Goal: Transaction & Acquisition: Subscribe to service/newsletter

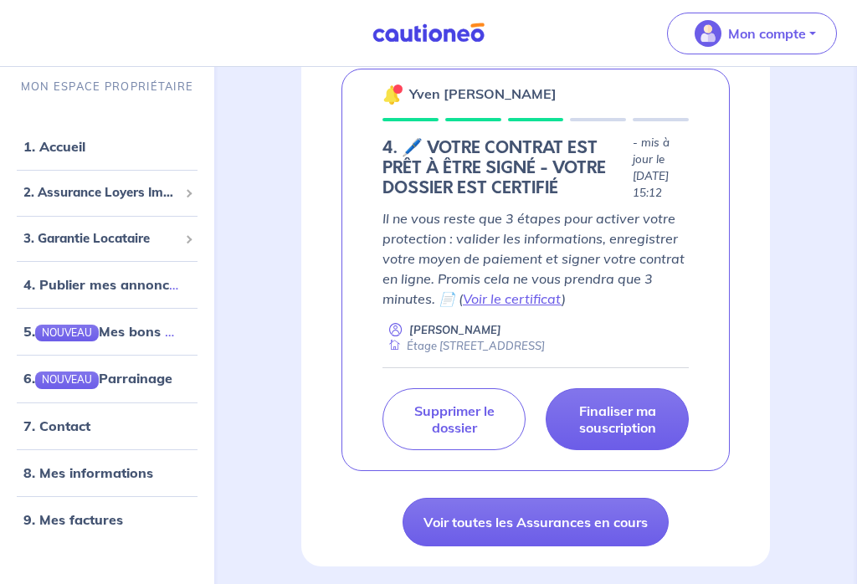
scroll to position [301, 0]
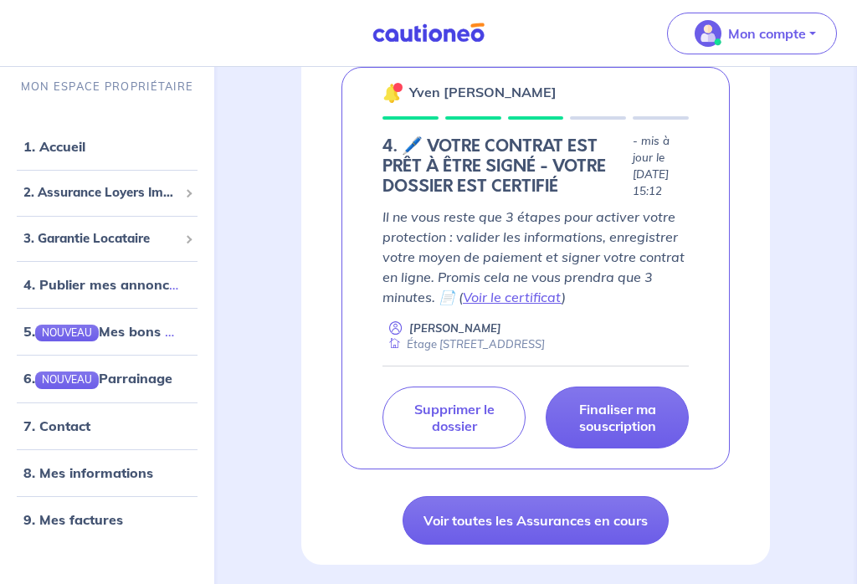
click at [531, 289] on link "Voir le certificat" at bounding box center [512, 297] width 99 height 17
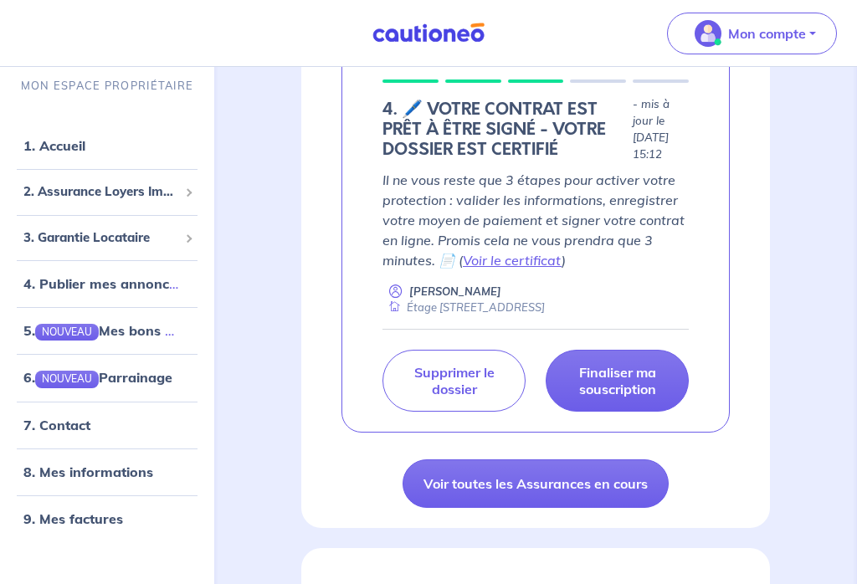
scroll to position [341, 0]
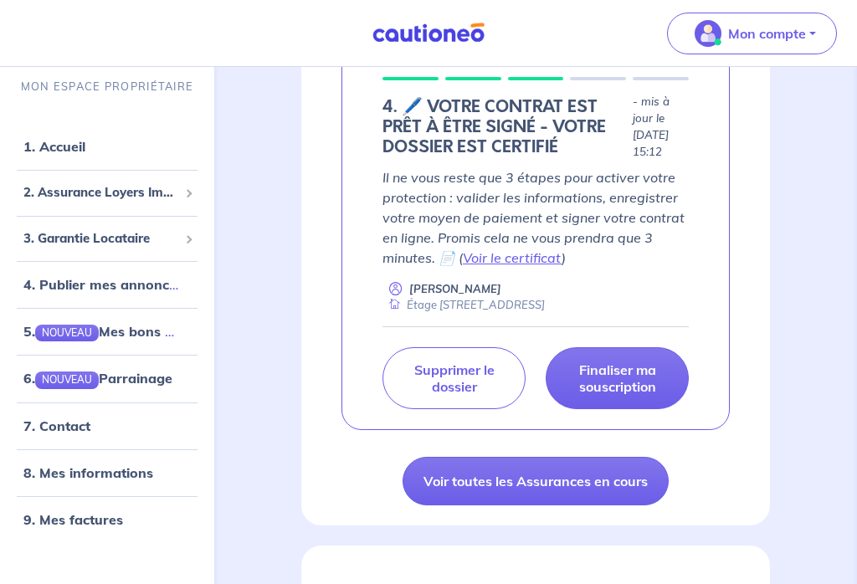
click at [639, 375] on p "Finaliser ma souscription" at bounding box center [616, 377] width 101 height 33
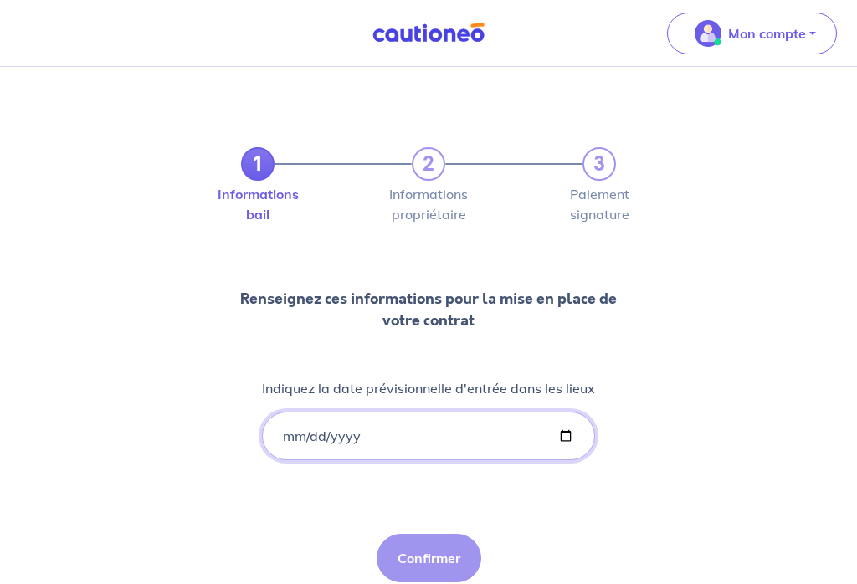
click at [326, 435] on input "Indiquez la date prévisionnelle d'entrée dans les lieux" at bounding box center [428, 436] width 333 height 49
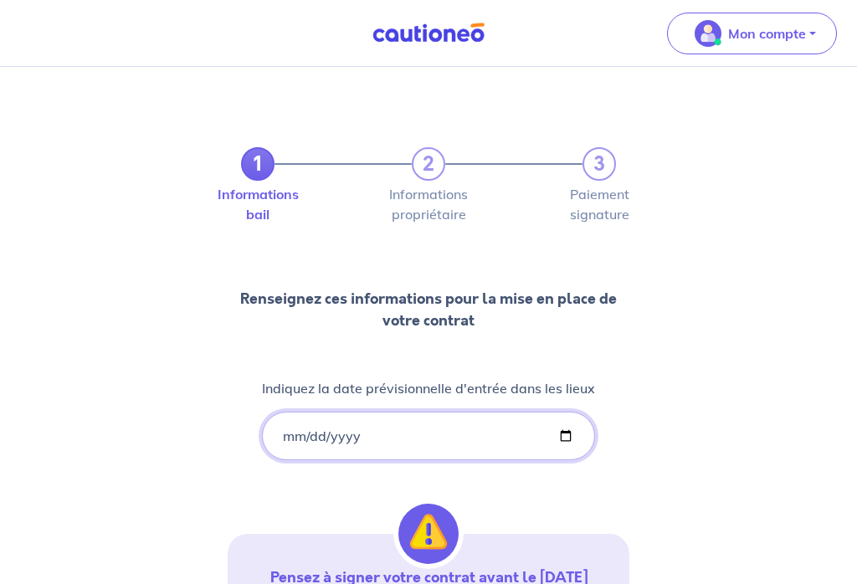
type input "[DATE]"
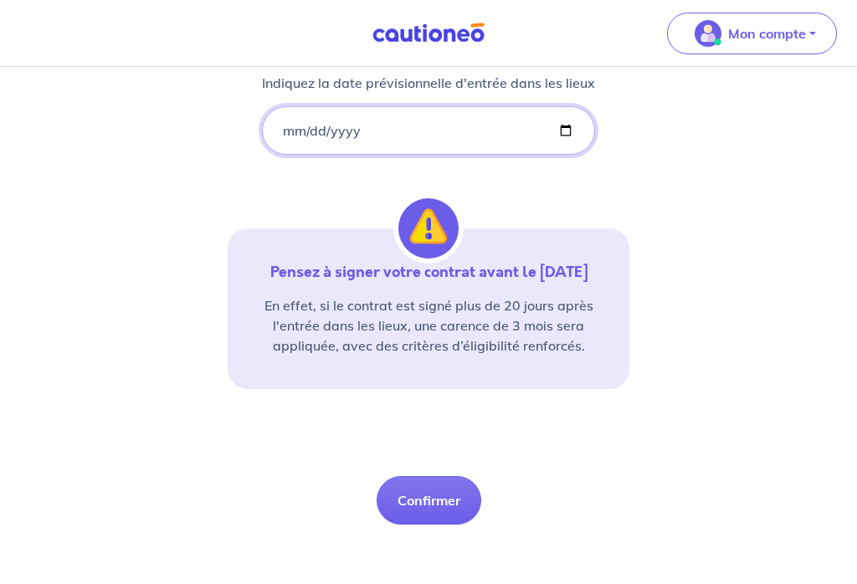
scroll to position [314, 0]
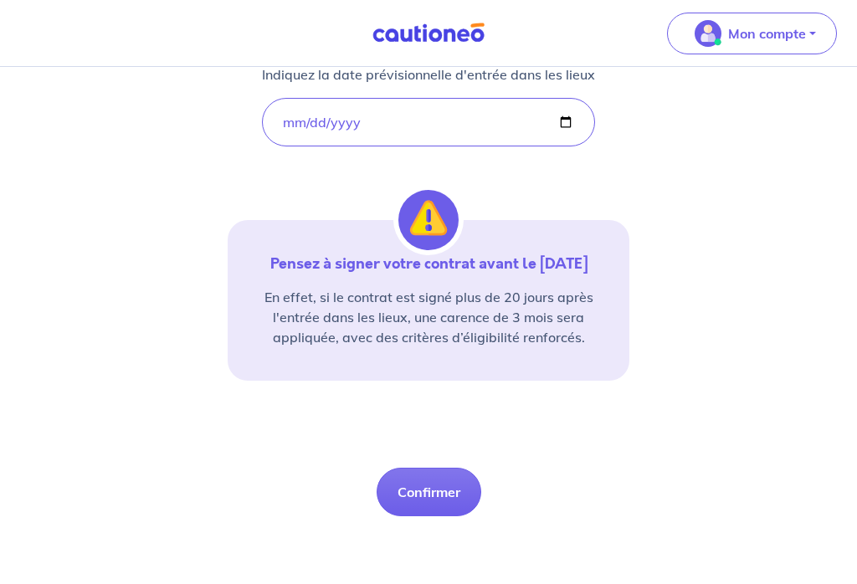
click at [433, 516] on button "Confirmer" at bounding box center [429, 492] width 105 height 49
select select "FR"
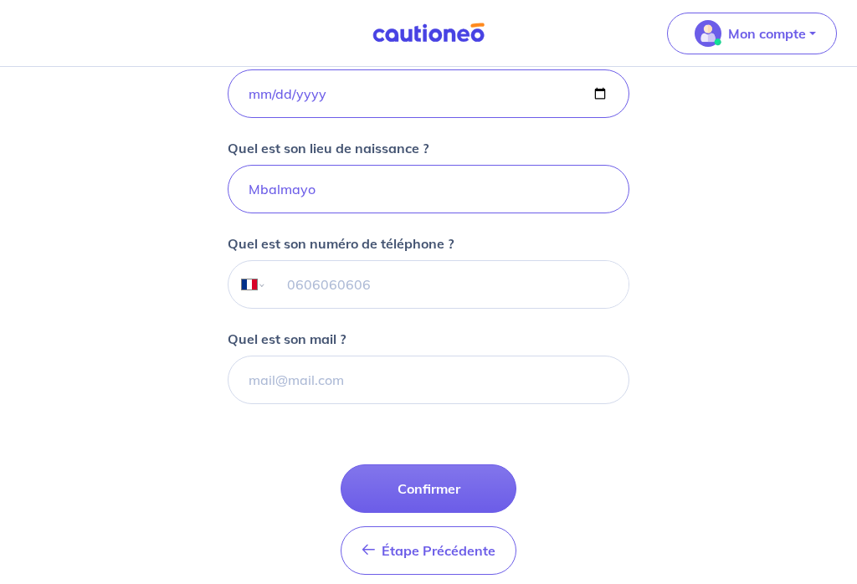
scroll to position [387, 0]
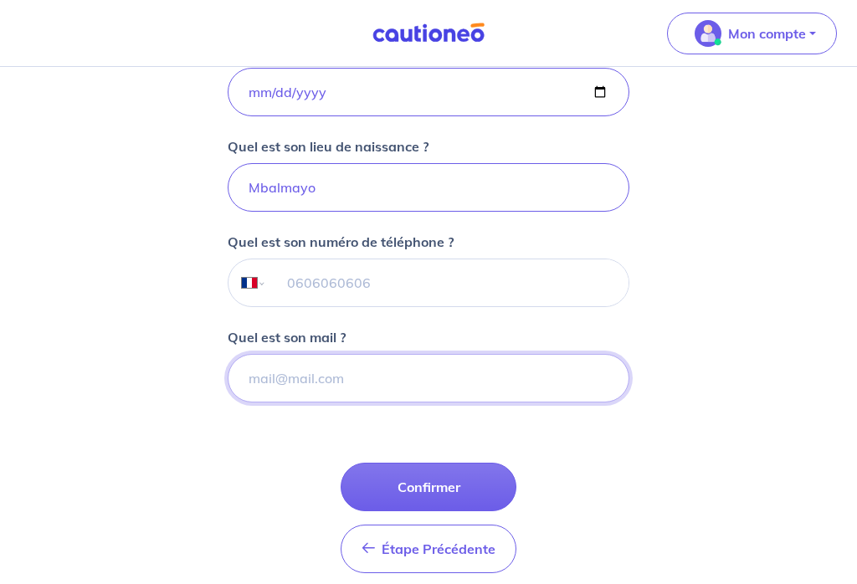
click at [281, 377] on input "Quel est son mail ?" at bounding box center [429, 379] width 402 height 49
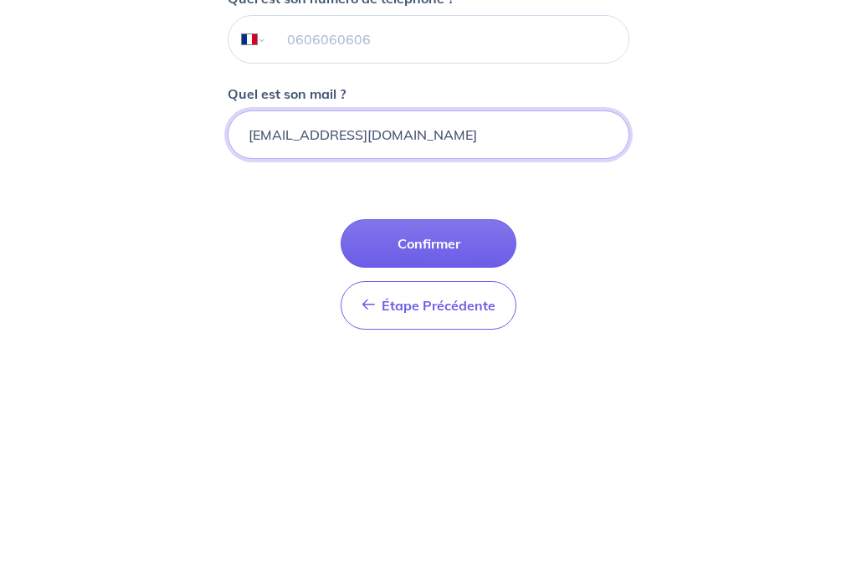
type input "[EMAIL_ADDRESS][DOMAIN_NAME]"
click at [475, 260] on input "tel" at bounding box center [447, 283] width 361 height 47
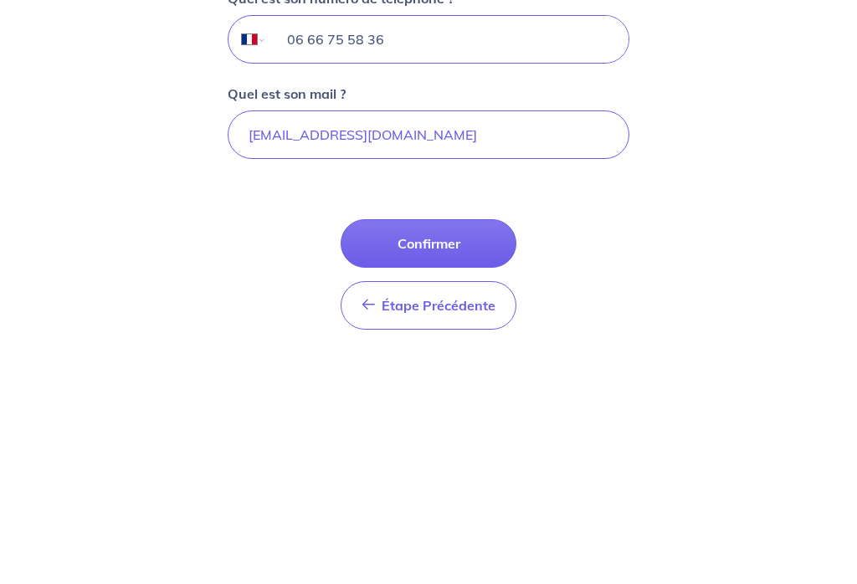
type input "06 66 75 58 36"
click at [471, 464] on button "Confirmer" at bounding box center [429, 488] width 176 height 49
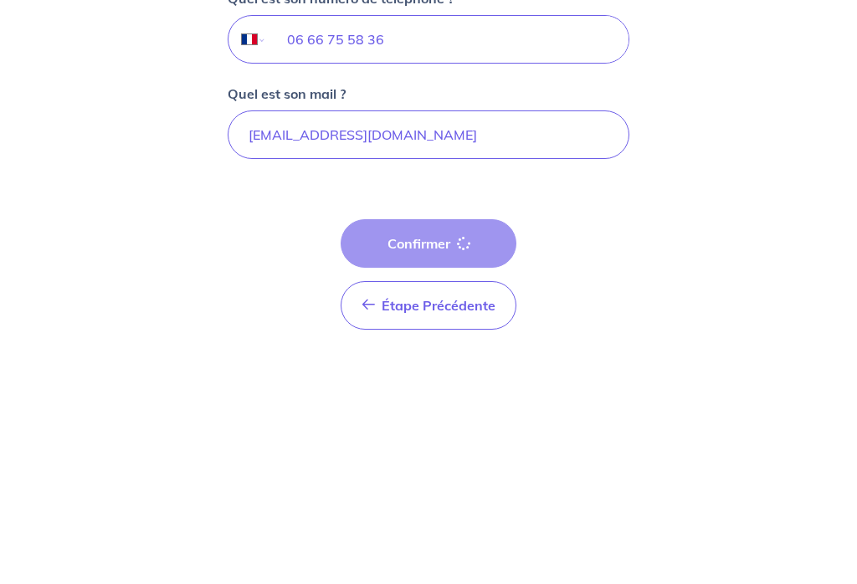
scroll to position [438, 0]
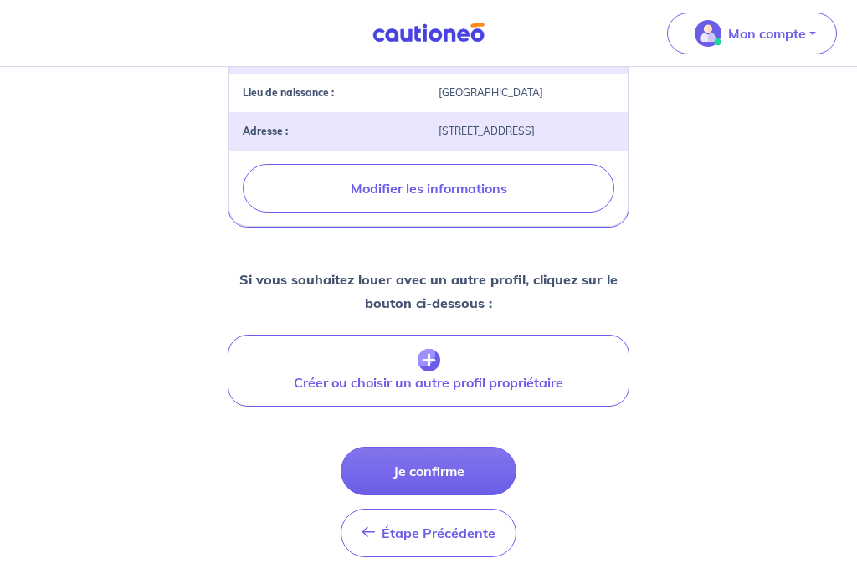
scroll to position [612, 0]
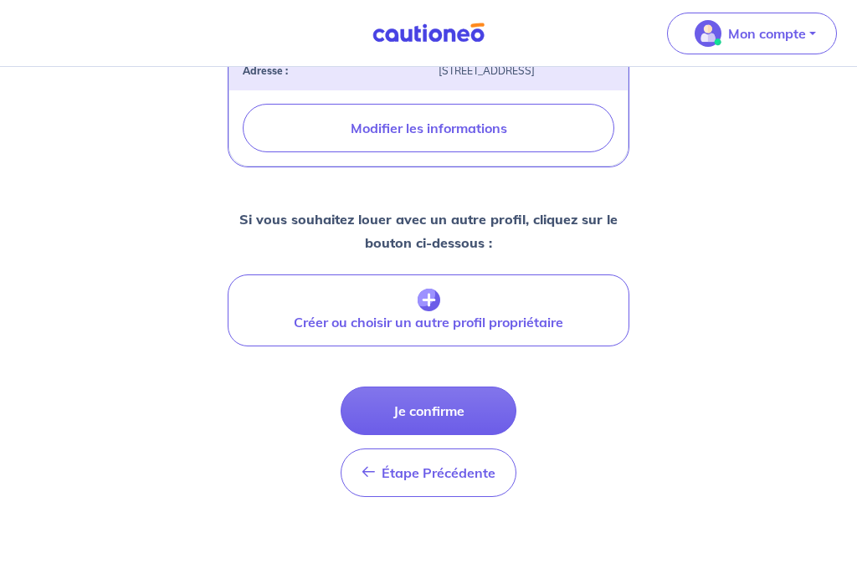
click at [435, 435] on button "Je confirme" at bounding box center [429, 411] width 176 height 49
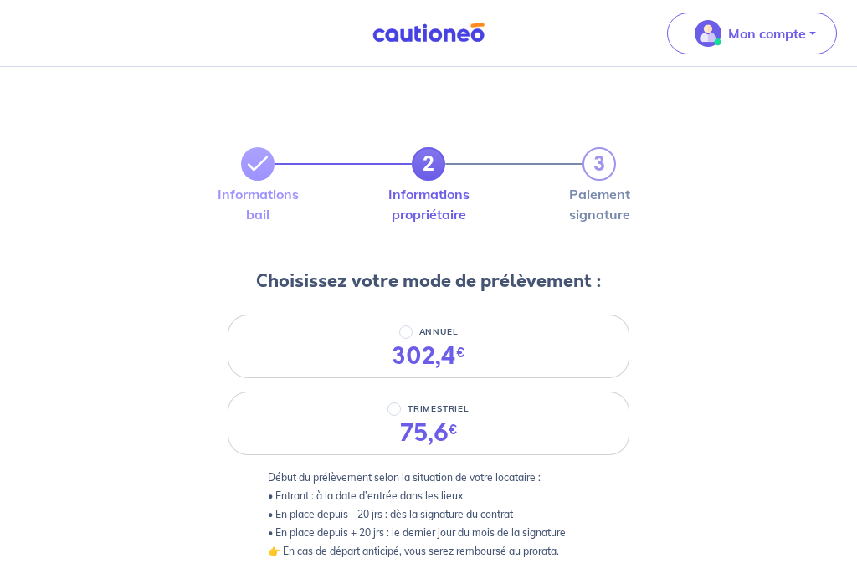
click at [408, 350] on div "302,4 €" at bounding box center [429, 356] width 74 height 28
radio input "true"
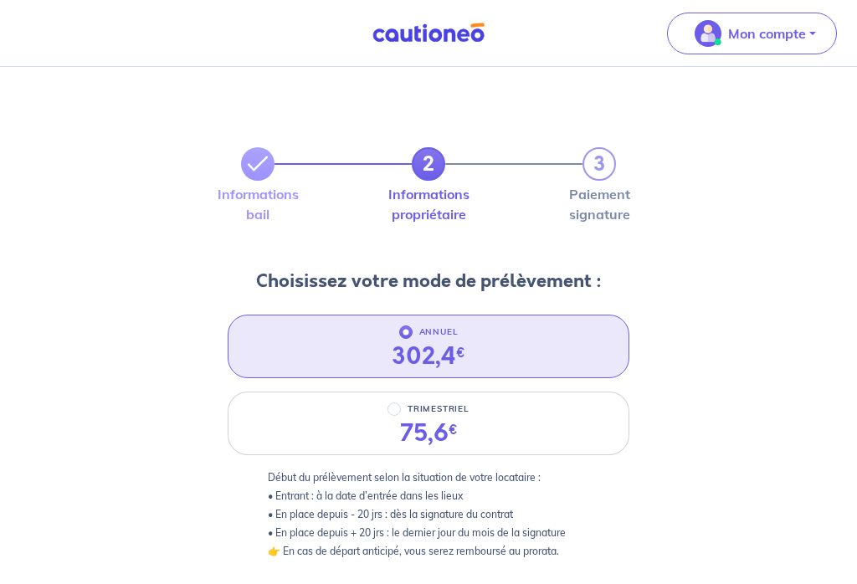
click at [389, 424] on div "75,6 €" at bounding box center [429, 433] width 85 height 28
radio input "true"
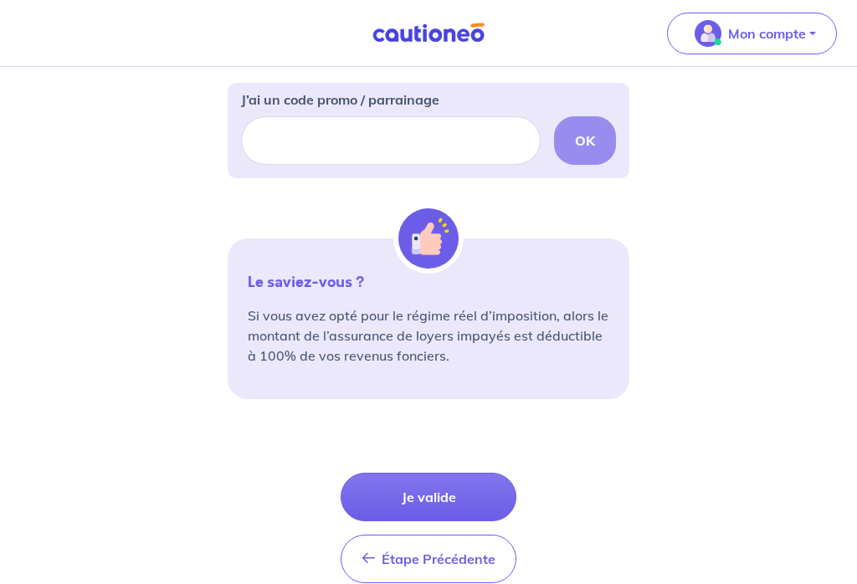
scroll to position [572, 0]
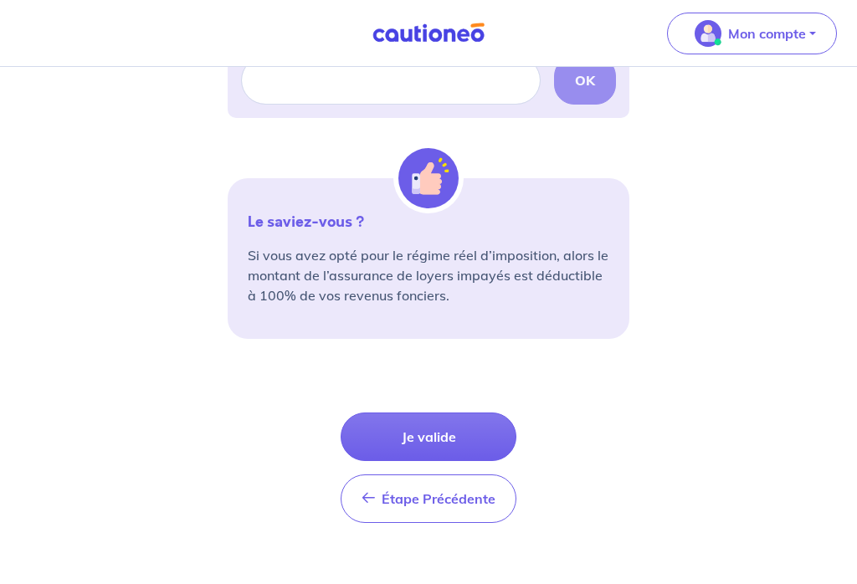
click at [462, 415] on button "Je valide" at bounding box center [429, 437] width 176 height 49
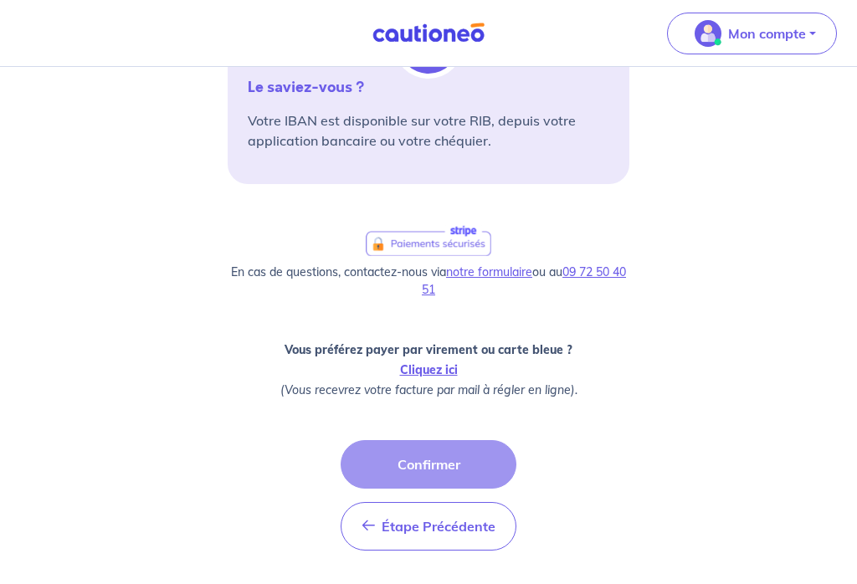
scroll to position [404, 0]
click at [430, 368] on link "Cliquez ici" at bounding box center [429, 369] width 58 height 15
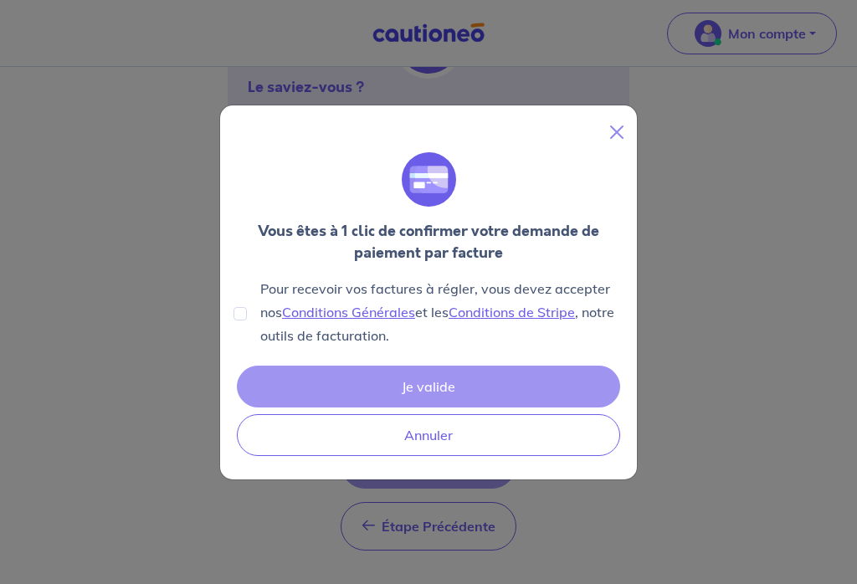
click at [611, 142] on button "Close" at bounding box center [616, 132] width 27 height 27
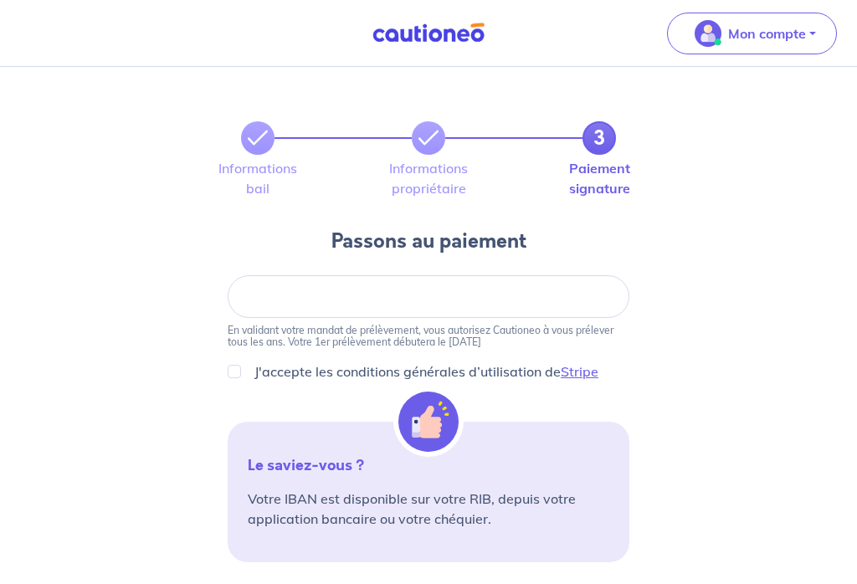
scroll to position [0, 0]
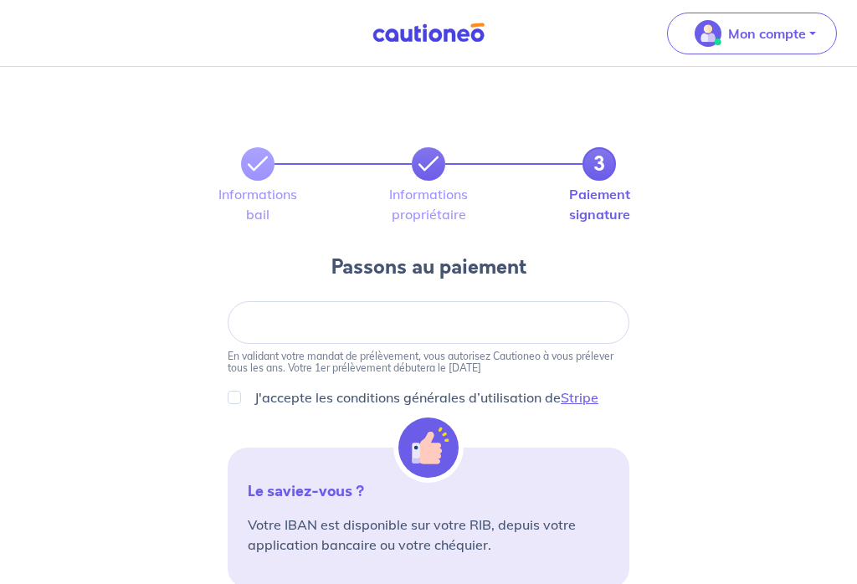
click at [440, 157] on link at bounding box center [428, 163] width 33 height 33
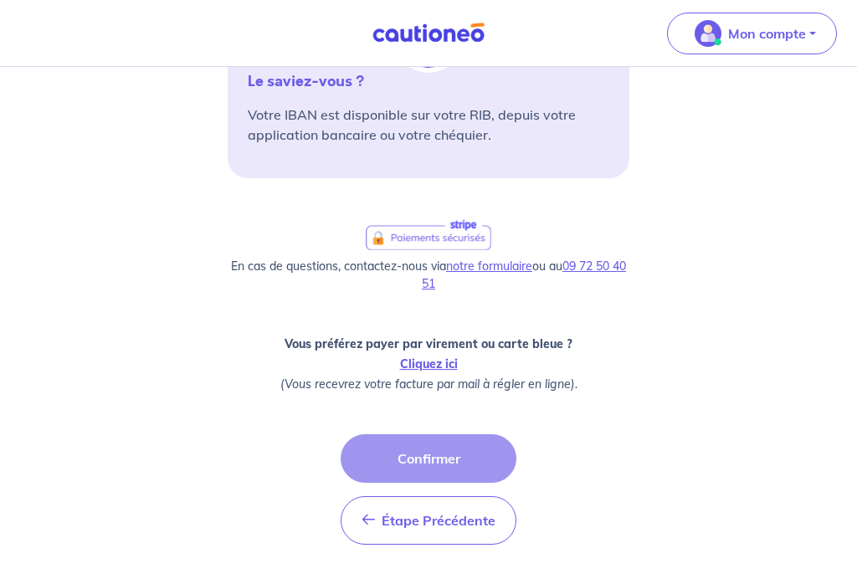
scroll to position [431, 0]
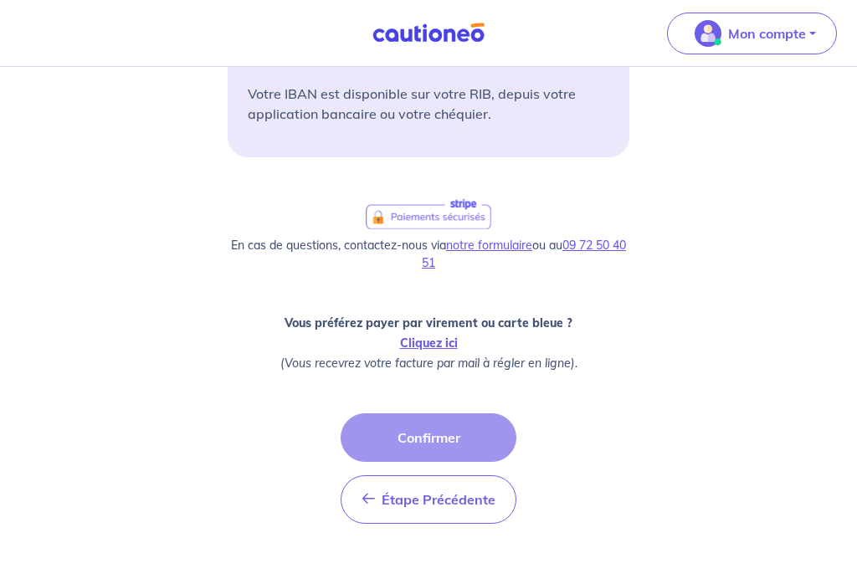
click at [440, 495] on span "Étape Précédente" at bounding box center [439, 499] width 114 height 17
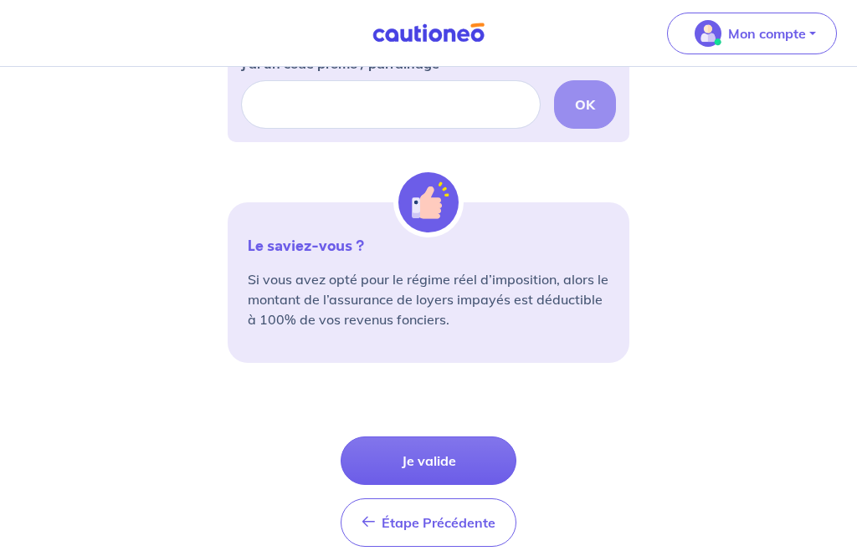
scroll to position [572, 0]
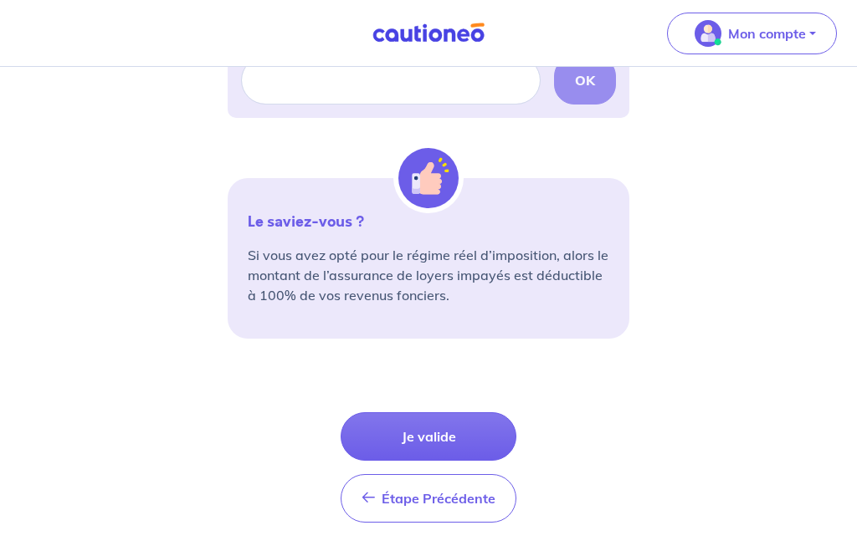
click at [458, 431] on button "Je valide" at bounding box center [429, 437] width 176 height 49
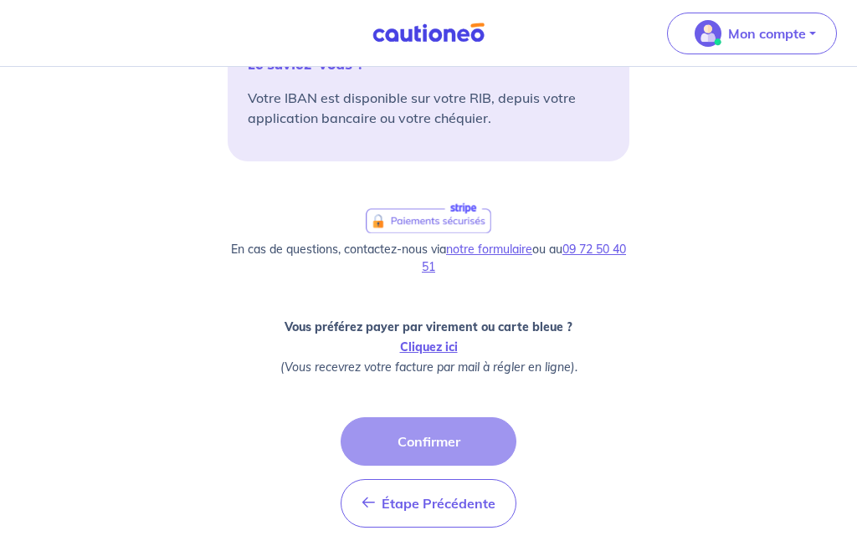
scroll to position [431, 0]
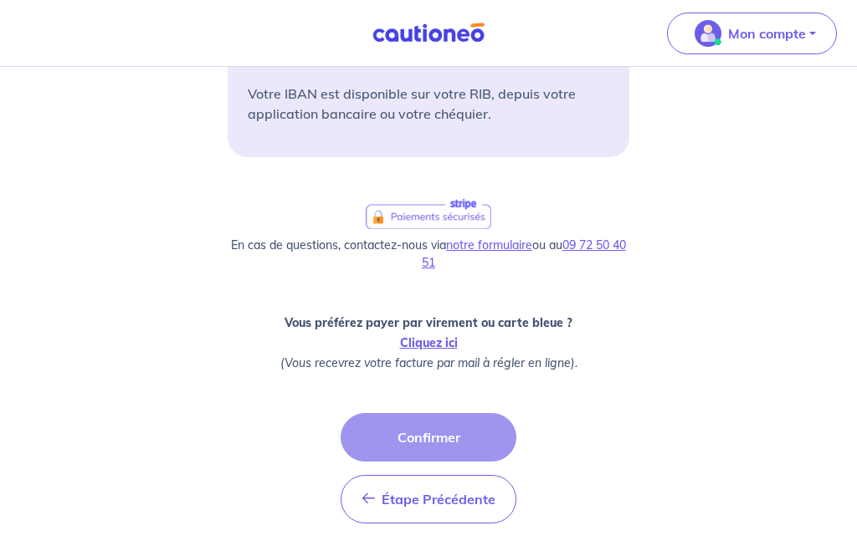
click at [443, 342] on link "Cliquez ici" at bounding box center [429, 343] width 58 height 15
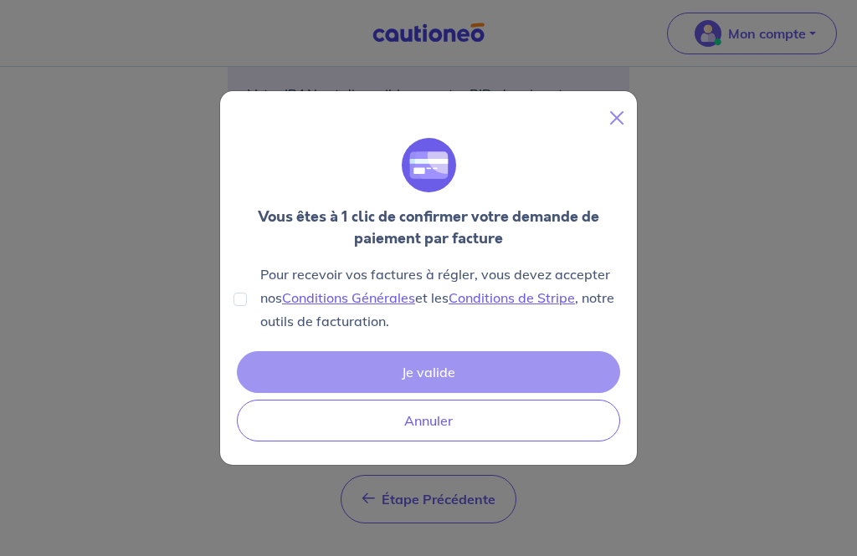
click at [249, 324] on div "Pour recevoir vos factures à régler, vous devez accepter nos Conditions Général…" at bounding box center [428, 298] width 390 height 70
click at [241, 306] on input "Pour recevoir vos factures à régler, vous devez accepter nos Conditions Général…" at bounding box center [239, 299] width 13 height 13
checkbox input "true"
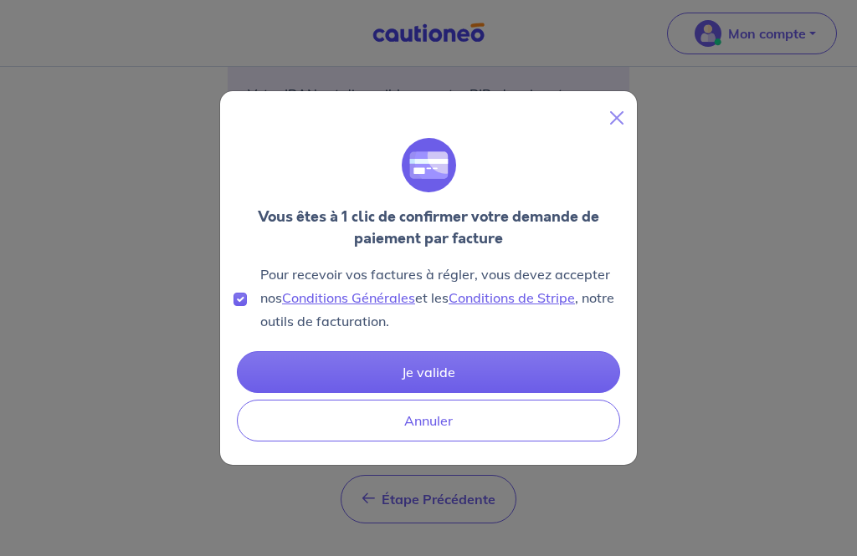
click at [454, 393] on button "Je valide" at bounding box center [428, 372] width 383 height 42
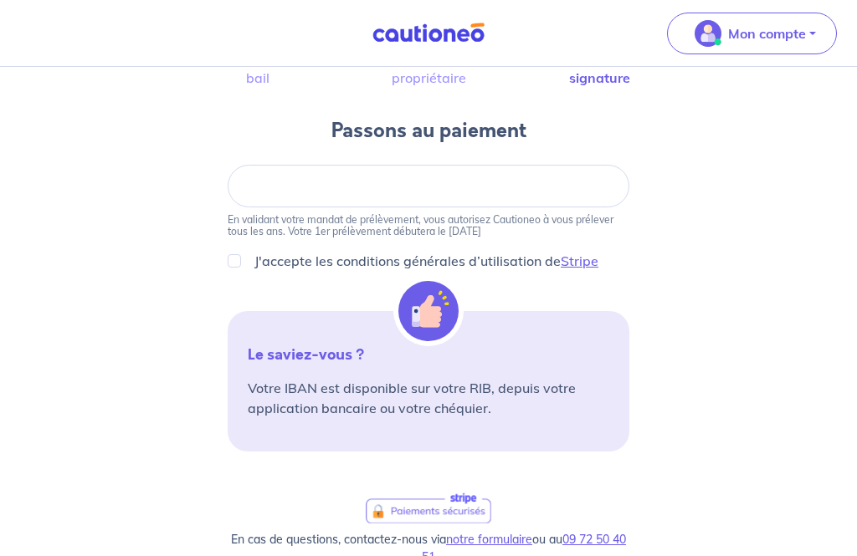
scroll to position [0, 0]
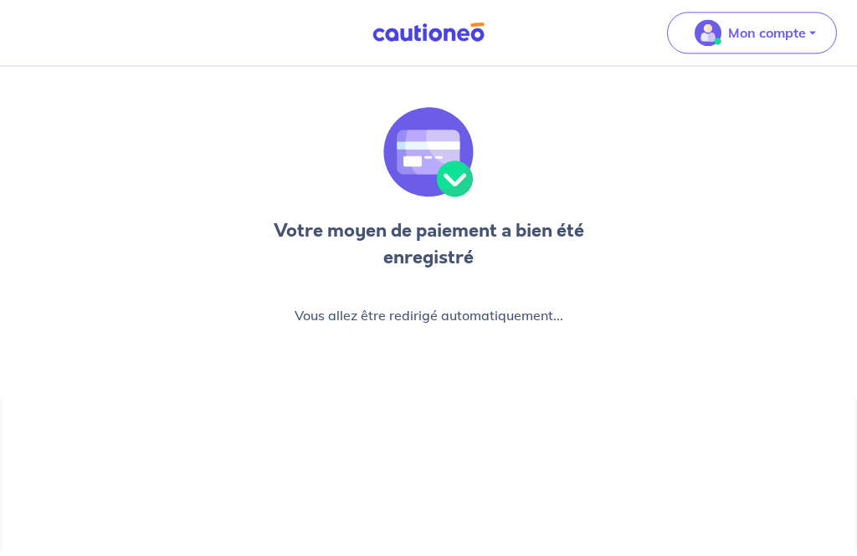
scroll to position [50, 0]
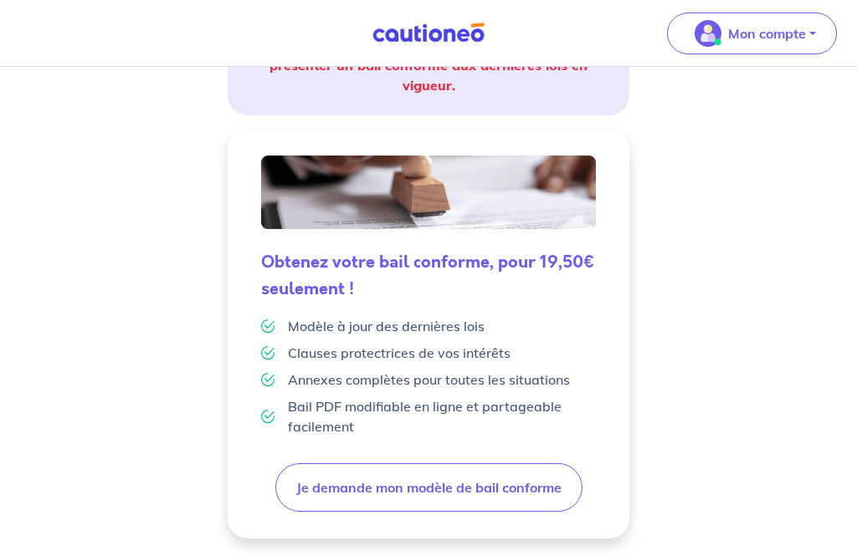
scroll to position [340, 0]
click at [495, 502] on button "Je demande mon modèle de bail conforme" at bounding box center [428, 488] width 307 height 49
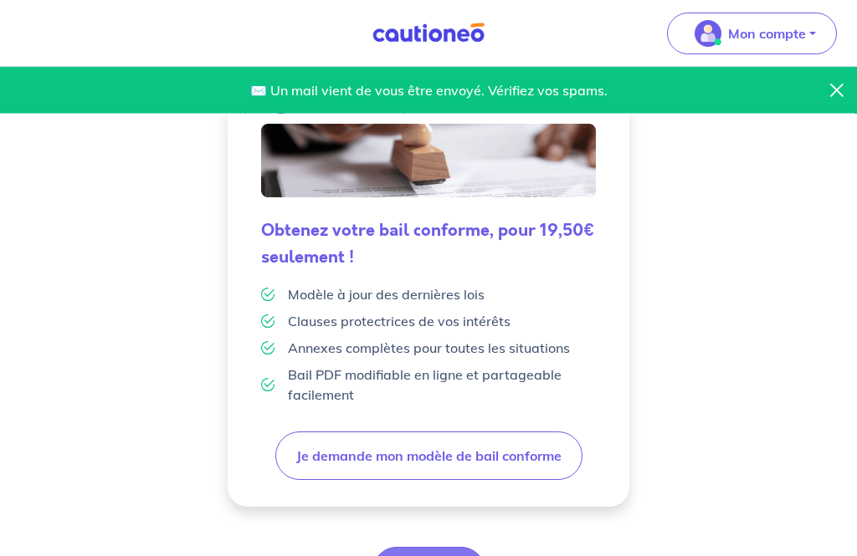
scroll to position [431, 0]
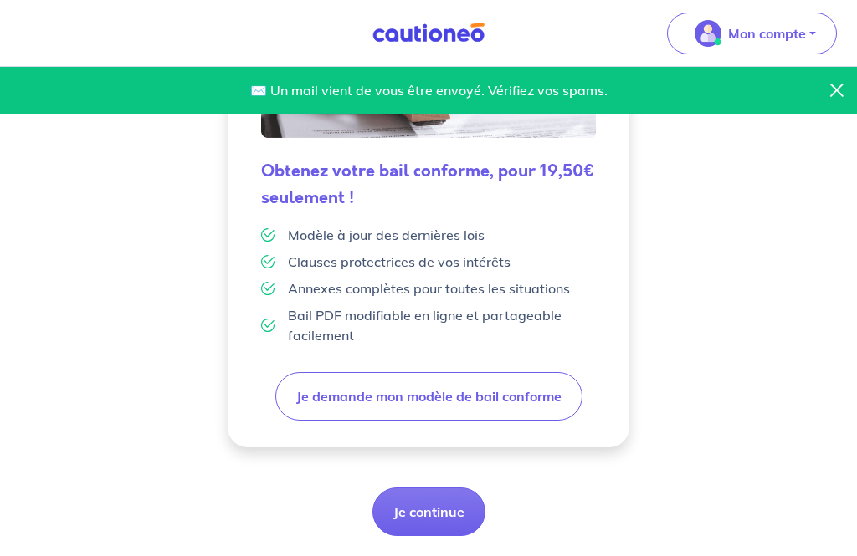
click at [430, 508] on button "Je continue" at bounding box center [428, 512] width 113 height 49
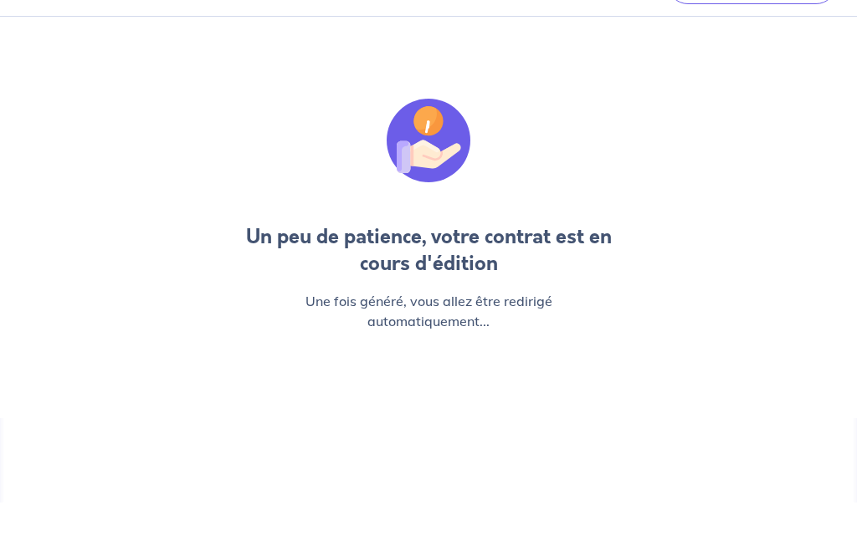
scroll to position [50, 0]
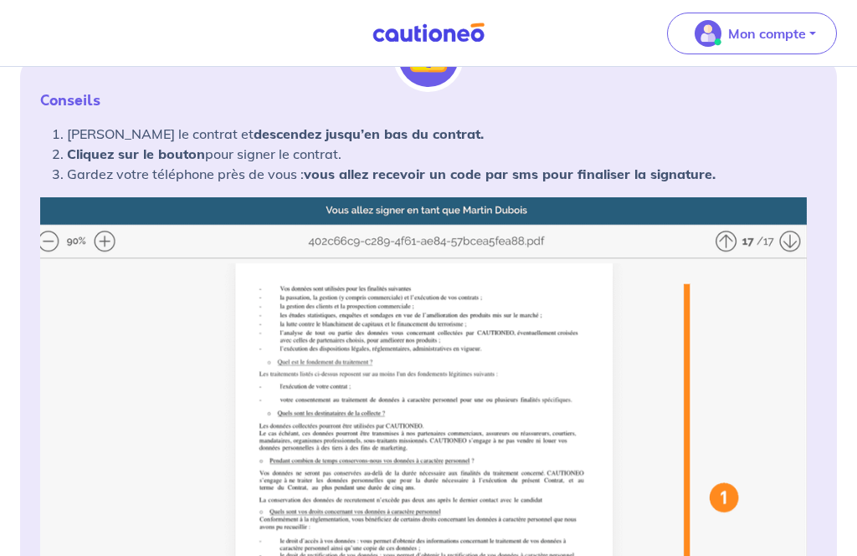
scroll to position [277, 0]
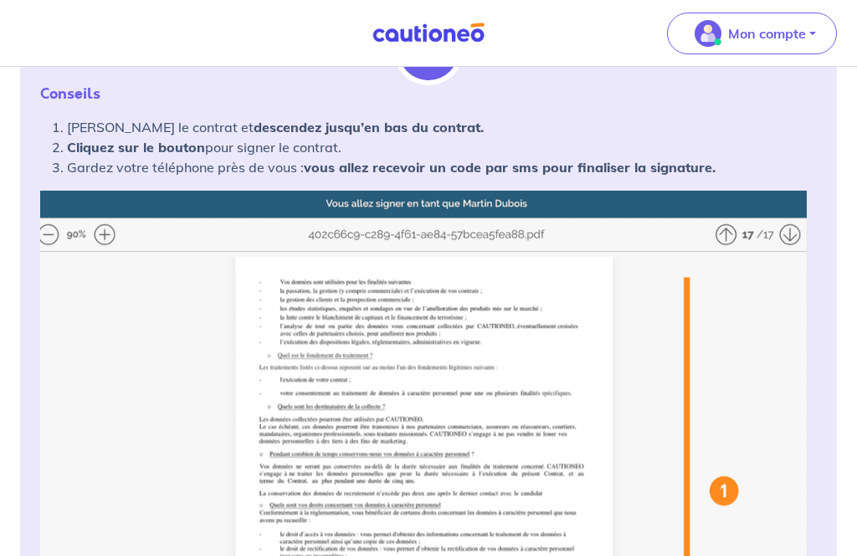
click at [108, 228] on img at bounding box center [428, 529] width 777 height 675
click at [100, 236] on img at bounding box center [428, 529] width 777 height 675
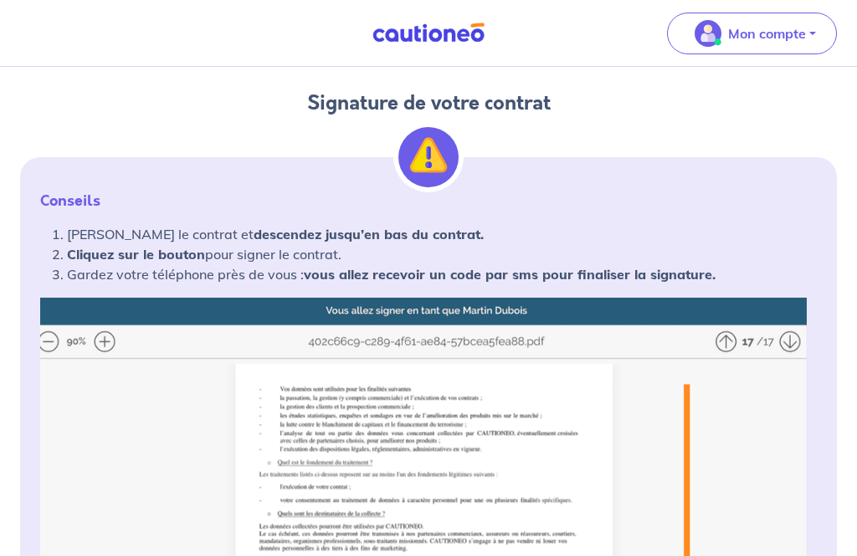
scroll to position [159, 0]
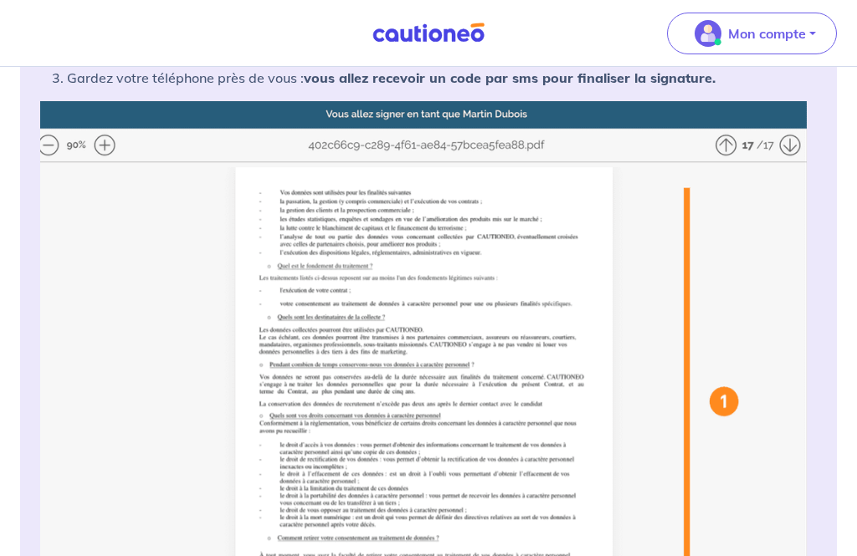
scroll to position [368, 0]
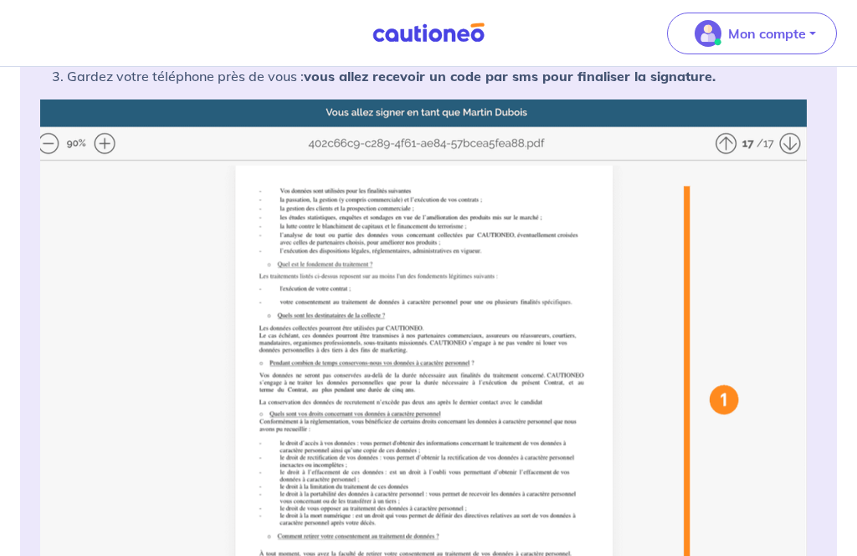
click at [792, 134] on img at bounding box center [428, 437] width 777 height 675
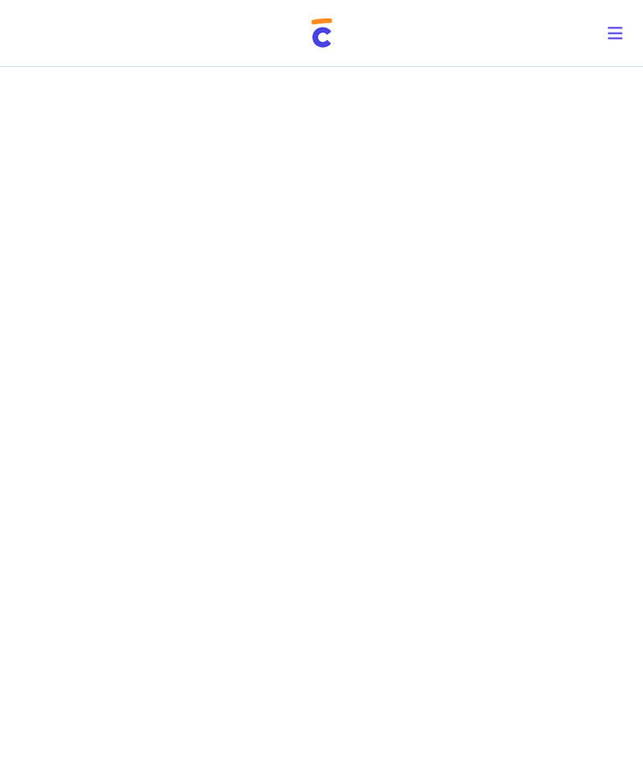
scroll to position [1034, 0]
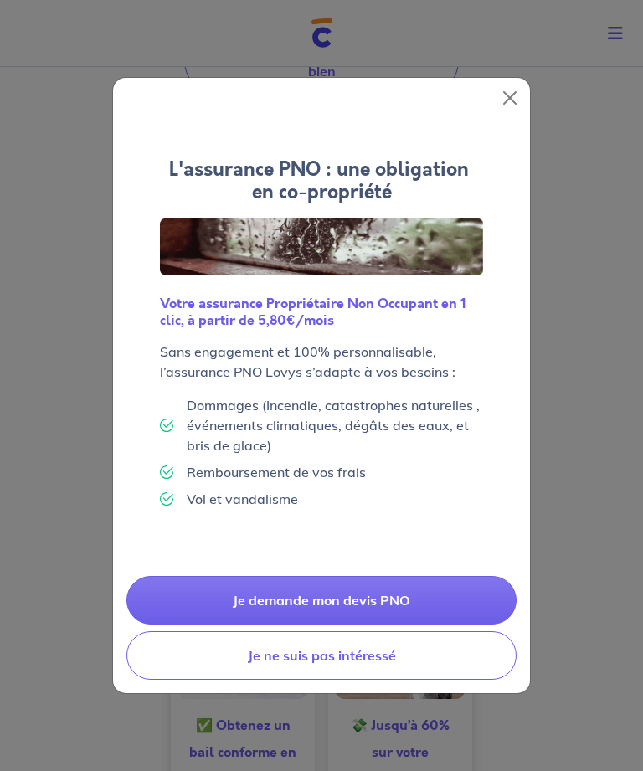
scroll to position [440, 0]
click at [519, 111] on button "Close" at bounding box center [509, 98] width 27 height 27
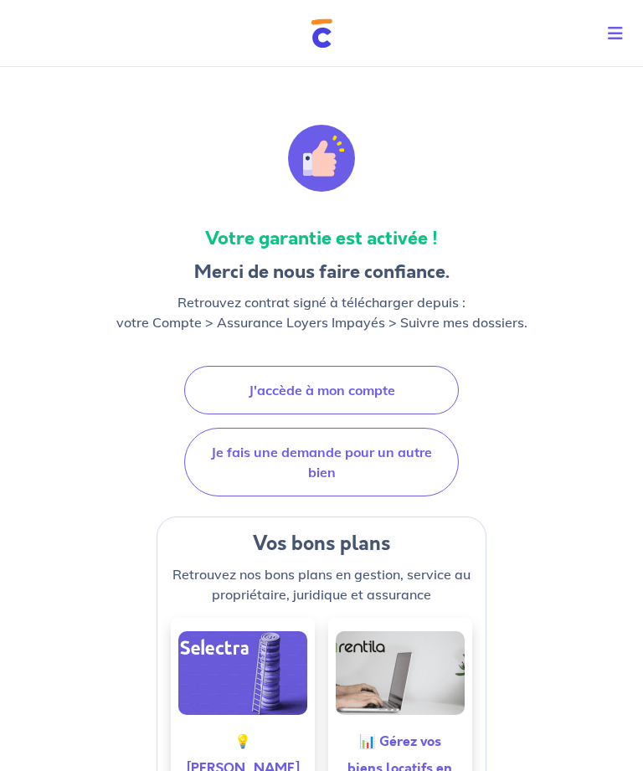
scroll to position [12, 0]
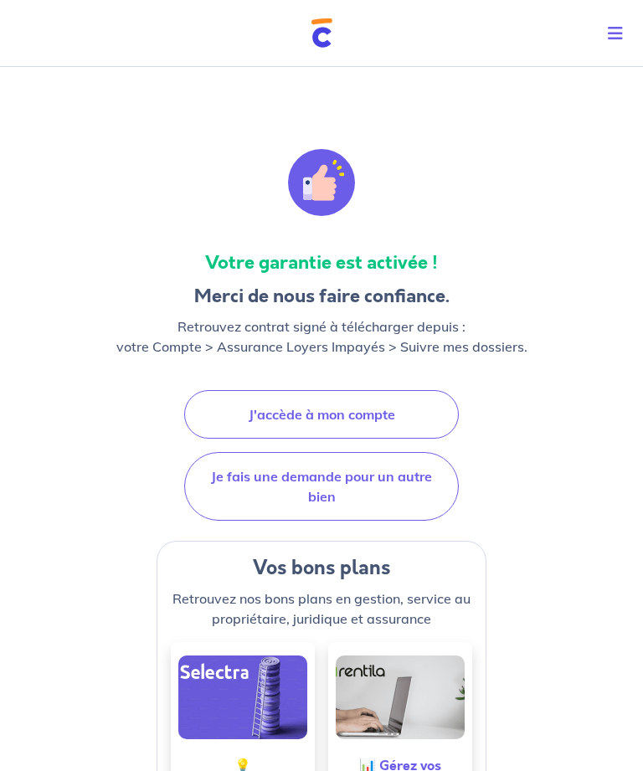
click at [438, 404] on link "J'accède à mon compte" at bounding box center [321, 414] width 274 height 49
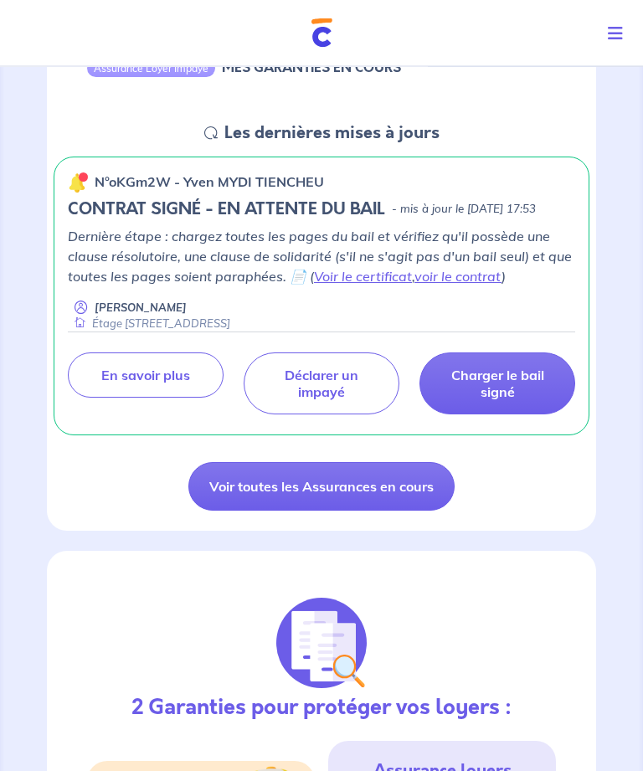
scroll to position [208, 0]
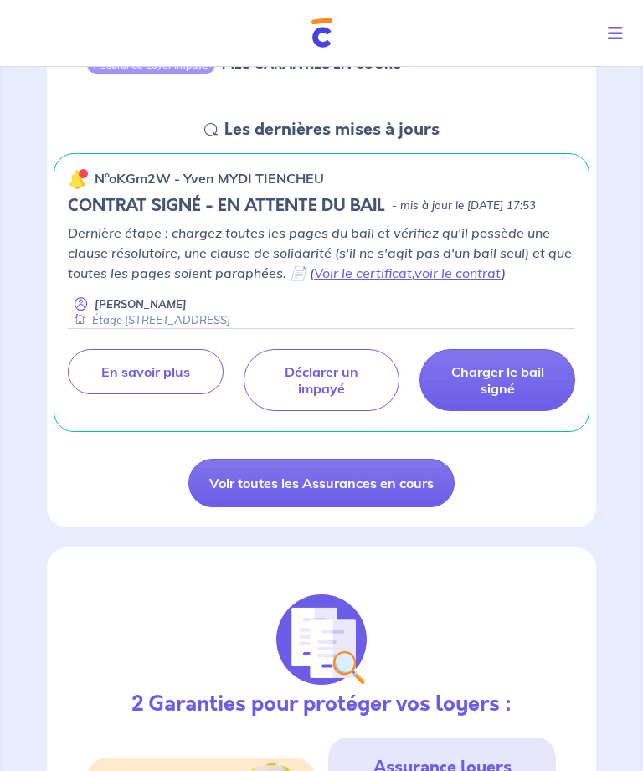
click at [484, 281] on link "voir le contrat" at bounding box center [457, 272] width 87 height 17
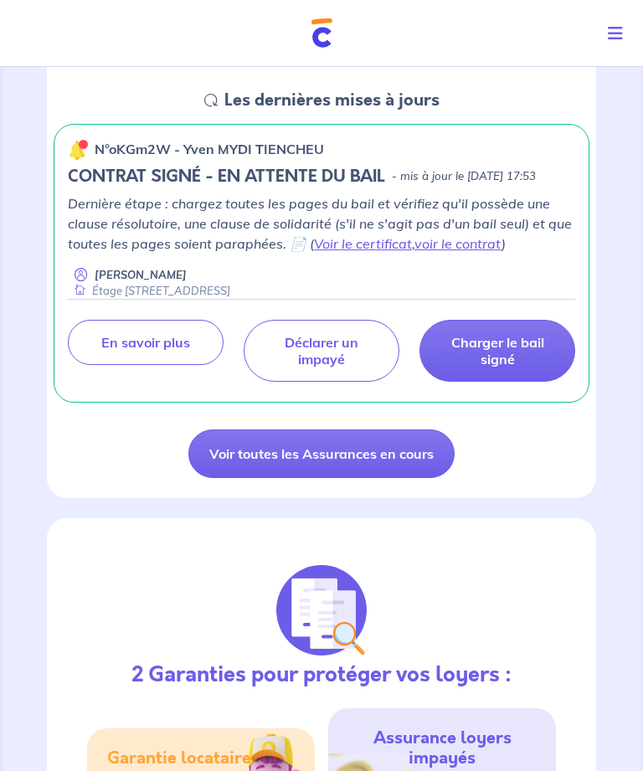
scroll to position [237, 0]
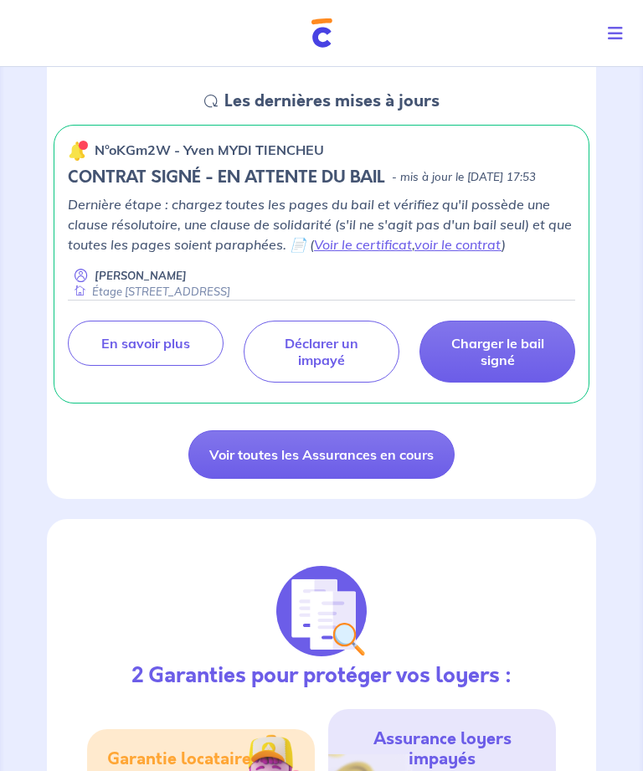
click at [510, 366] on p "Charger le bail signé" at bounding box center [497, 351] width 114 height 33
click at [522, 357] on p "Charger le bail signé" at bounding box center [497, 351] width 114 height 33
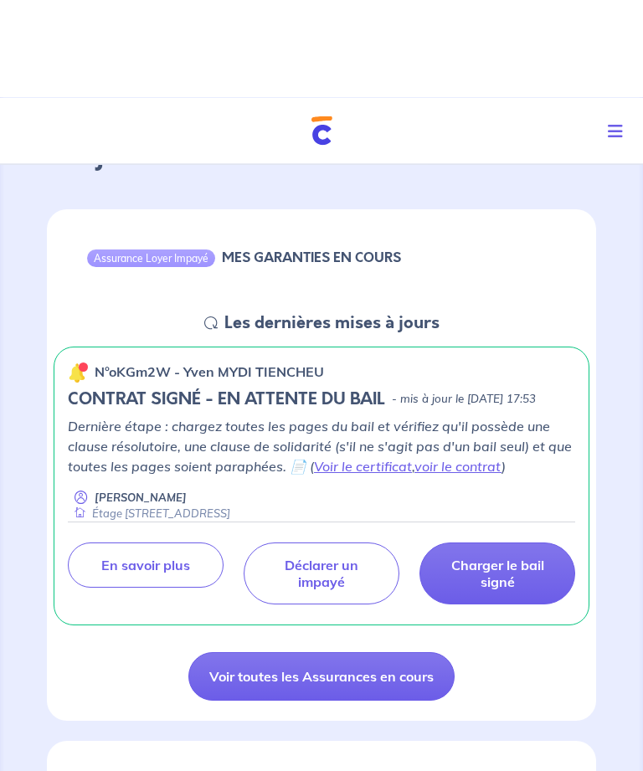
scroll to position [0, 0]
